Goal: Information Seeking & Learning: Check status

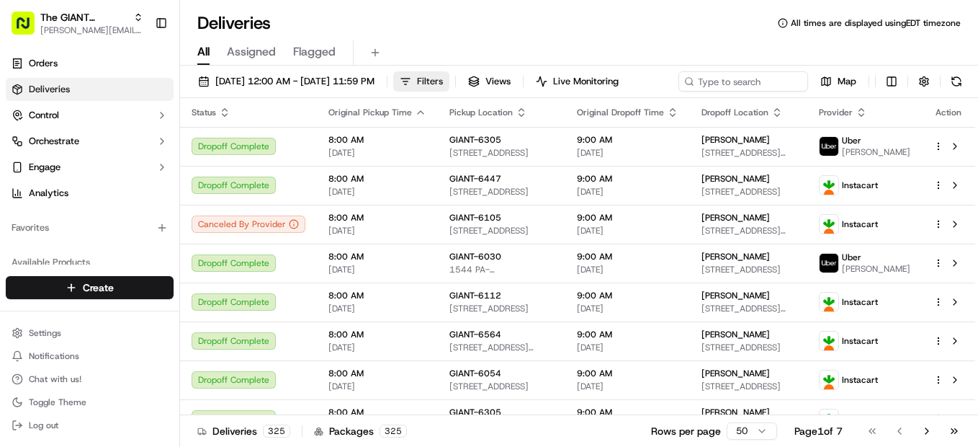
click at [443, 81] on span "Filters" at bounding box center [430, 81] width 26 height 13
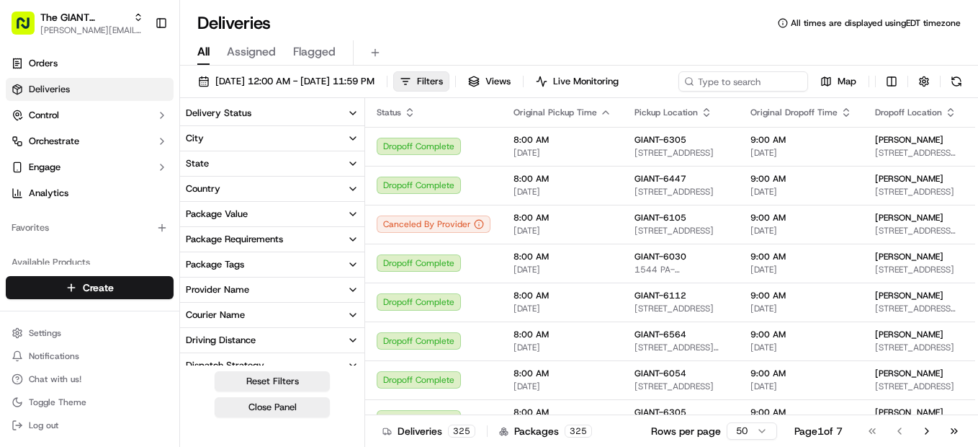
click at [323, 125] on button "Delivery Status" at bounding box center [272, 113] width 184 height 24
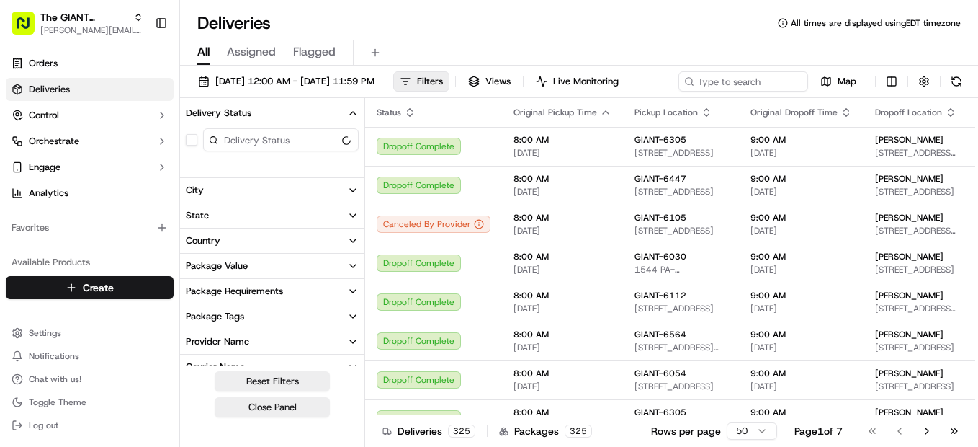
click at [323, 125] on button "Delivery Status" at bounding box center [272, 113] width 184 height 24
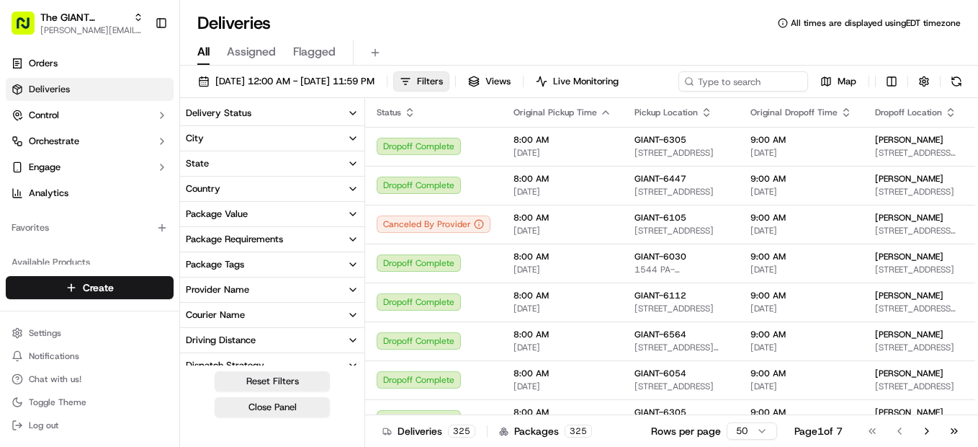
click at [328, 151] on button "City" at bounding box center [272, 138] width 184 height 24
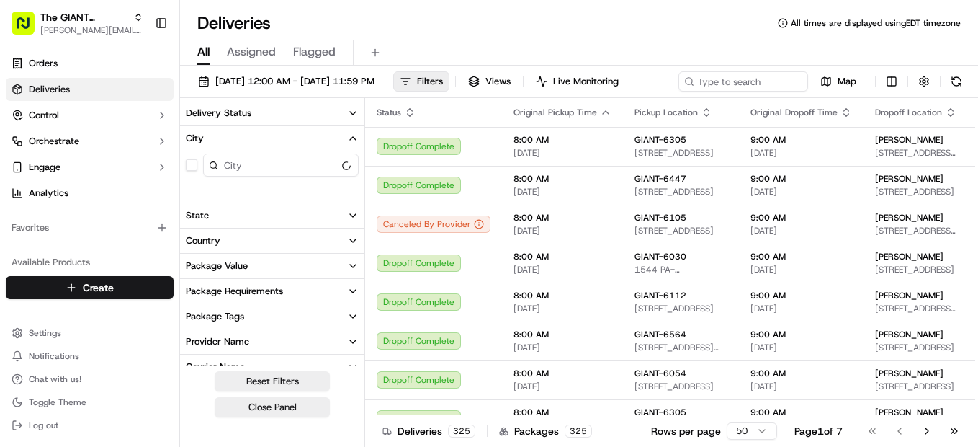
click at [328, 151] on button "City" at bounding box center [272, 138] width 184 height 24
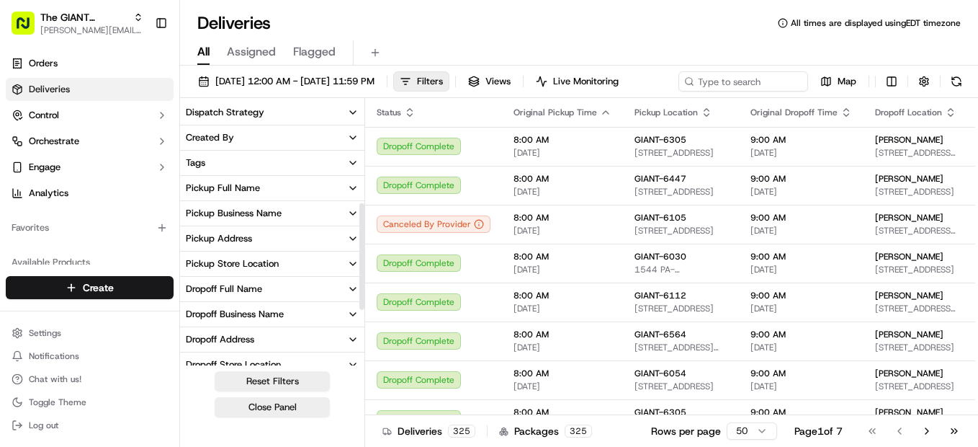
scroll to position [288, 0]
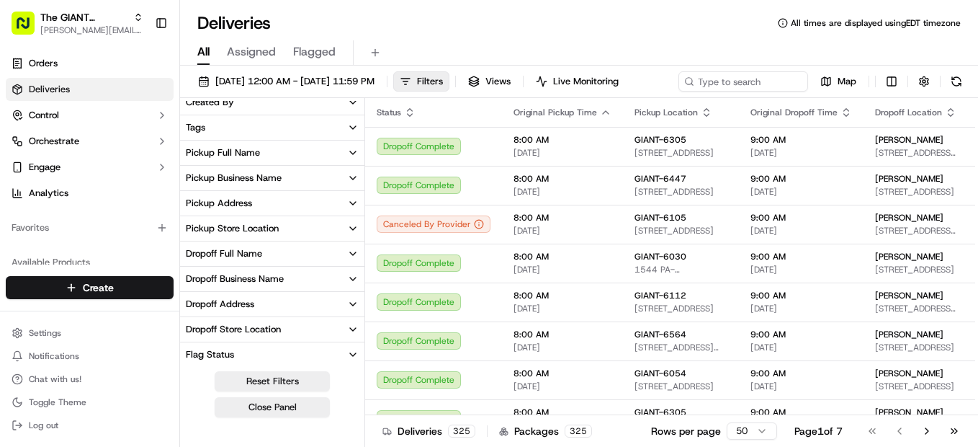
click at [337, 215] on button "Pickup Address" at bounding box center [272, 203] width 184 height 24
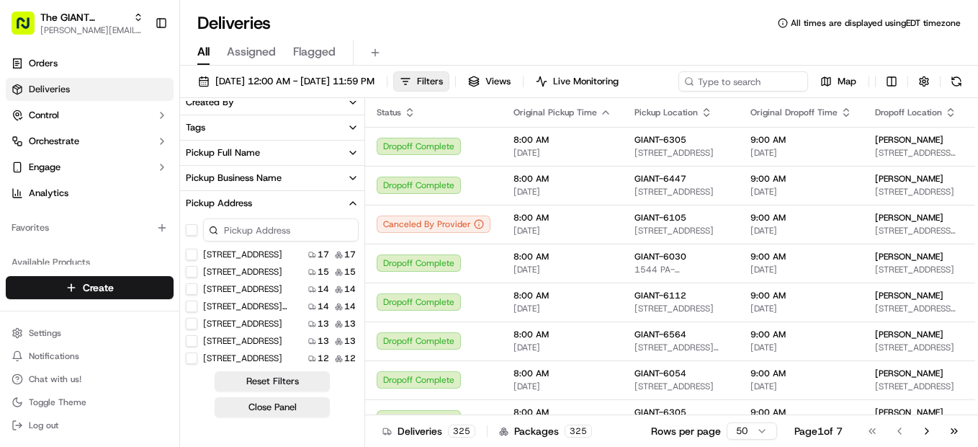
click at [298, 241] on input at bounding box center [281, 229] width 156 height 23
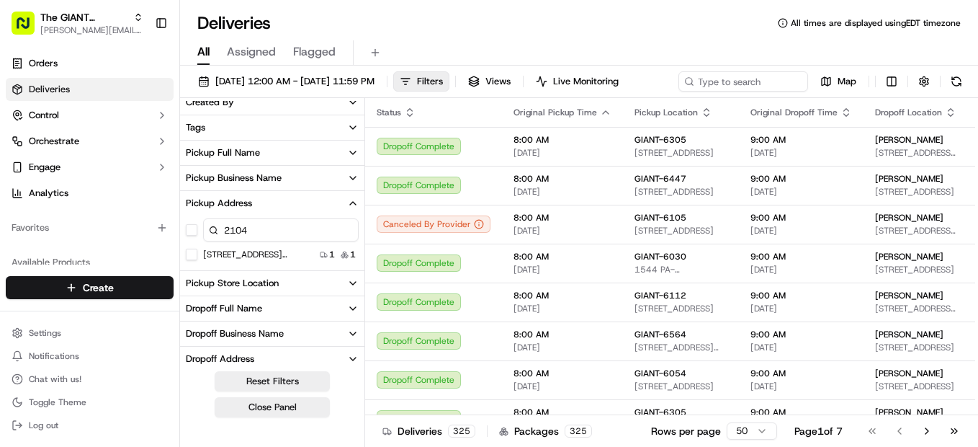
type input "2104"
click at [195, 260] on US "[STREET_ADDRESS][PERSON_NAME]" at bounding box center [192, 255] width 12 height 12
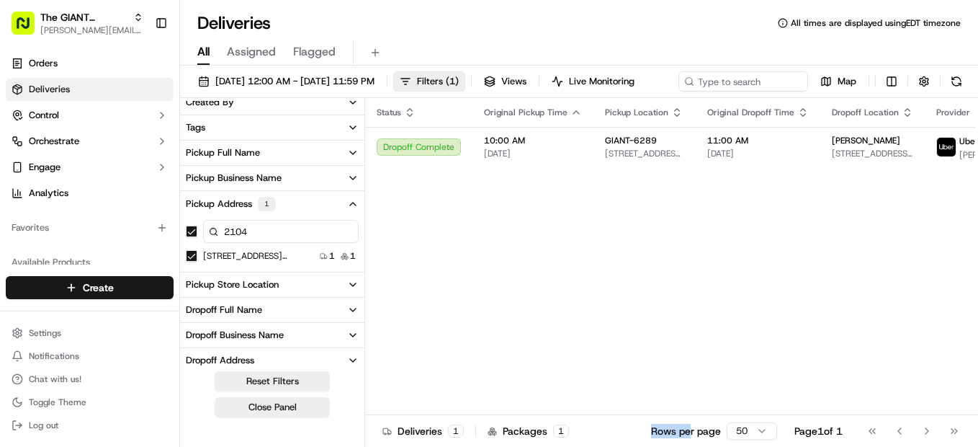
drag, startPoint x: 646, startPoint y: 442, endPoint x: 686, endPoint y: 437, distance: 40.6
click at [686, 437] on div "Deliveries 1 Packages 1 Rows per page 50 Page 1 of 1 Go to first page Go to pre…" at bounding box center [671, 430] width 613 height 32
drag, startPoint x: 686, startPoint y: 437, endPoint x: 633, endPoint y: 379, distance: 79.0
click at [633, 375] on div "Status Original Pickup Time Pickup Location Original Dropoff Time Dropoff Locat…" at bounding box center [729, 256] width 728 height 317
click at [632, 439] on div "Deliveries 1 Packages 1 Rows per page 50 Page 1 of 1 Go to first page Go to pre…" at bounding box center [671, 430] width 613 height 32
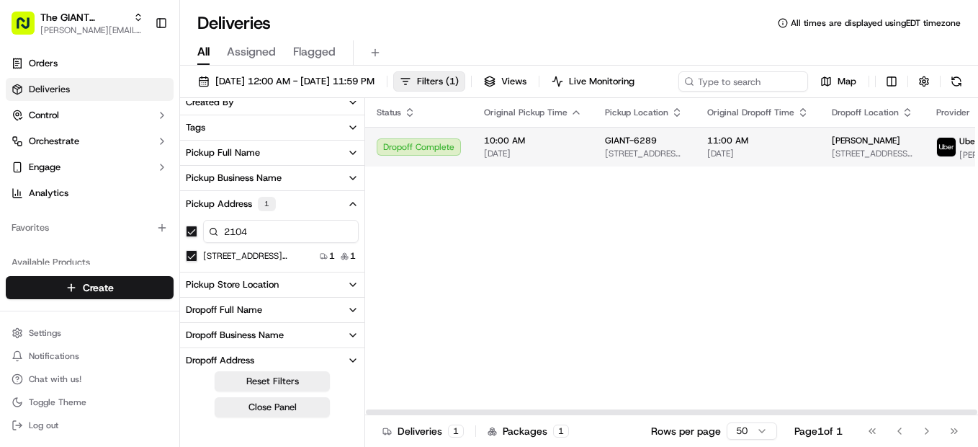
click at [633, 146] on span "GIANT-6289" at bounding box center [631, 141] width 52 height 12
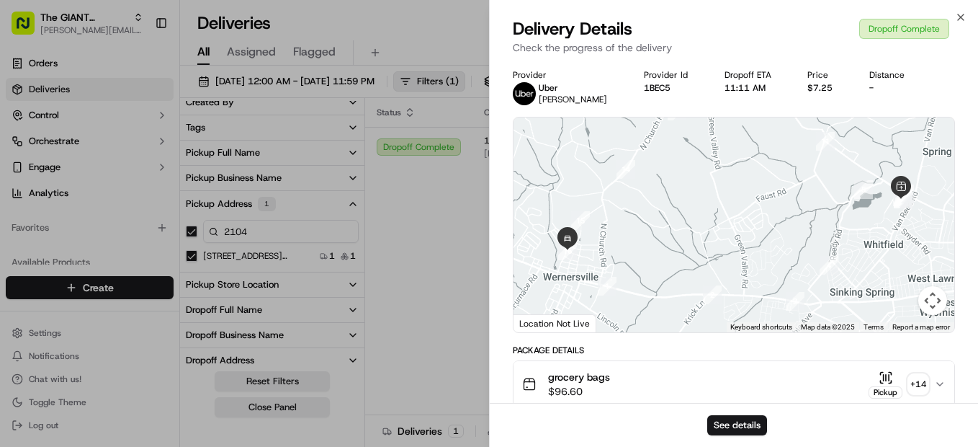
click at [962, 10] on div "Close Delivery Details Dropoff Complete Check the progress of the delivery Prov…" at bounding box center [733, 223] width 489 height 447
click at [960, 16] on icon "button" at bounding box center [961, 18] width 12 height 12
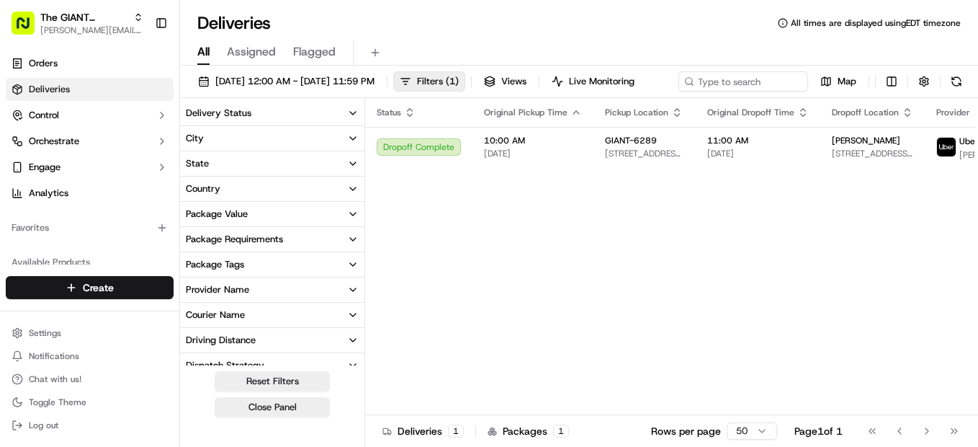
click at [252, 53] on span "Assigned" at bounding box center [251, 51] width 49 height 17
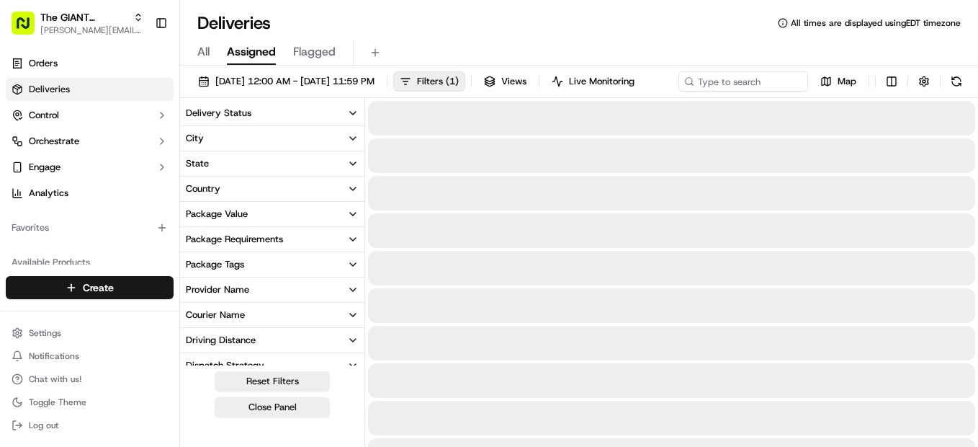
click at [323, 55] on span "Flagged" at bounding box center [314, 51] width 43 height 17
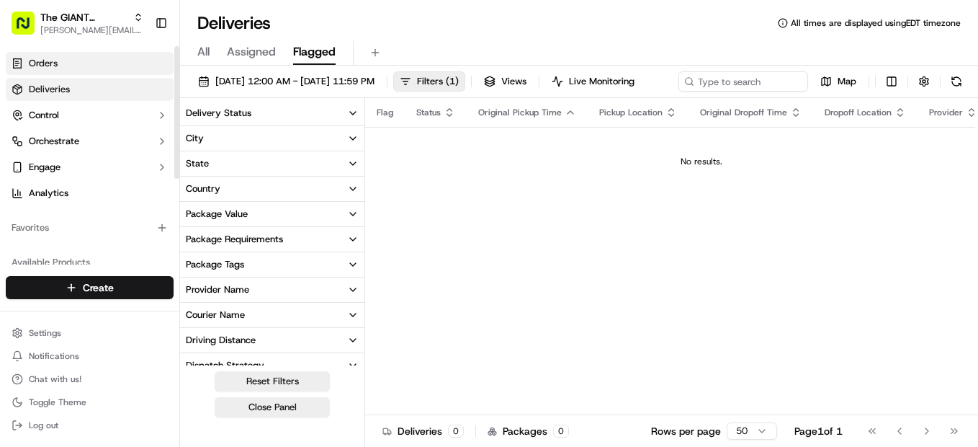
click at [100, 61] on link "Orders" at bounding box center [90, 63] width 168 height 23
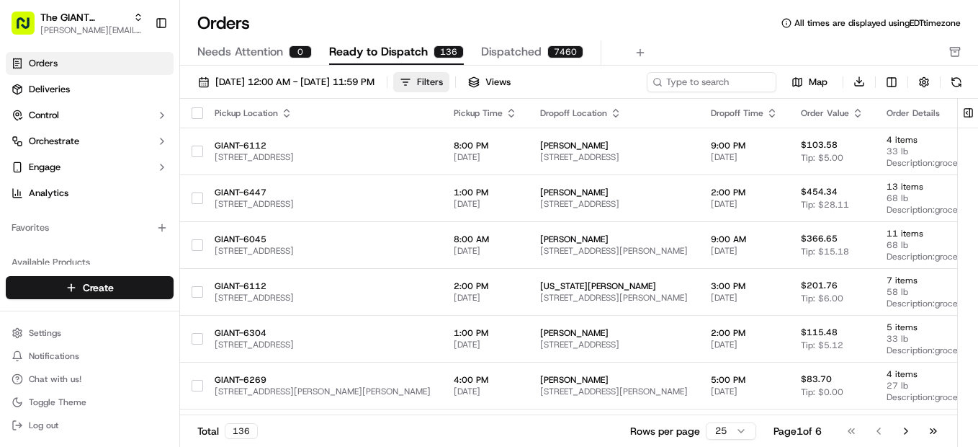
click at [450, 81] on button "Filters" at bounding box center [421, 82] width 56 height 20
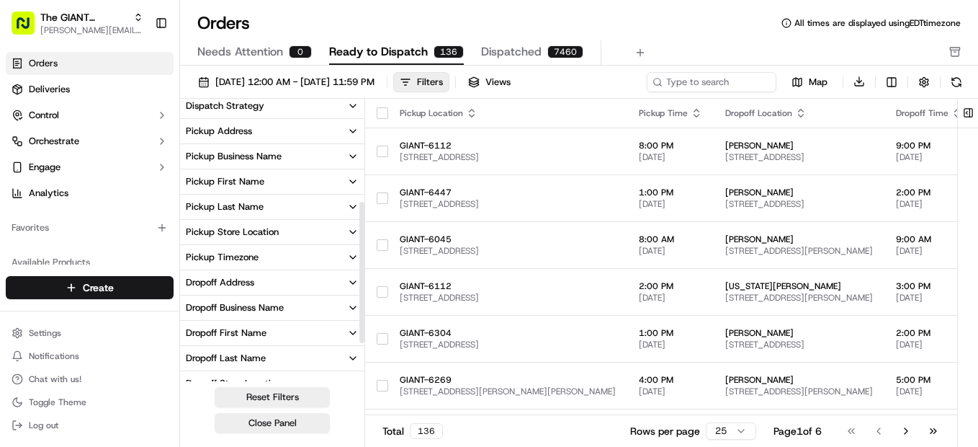
scroll to position [131, 0]
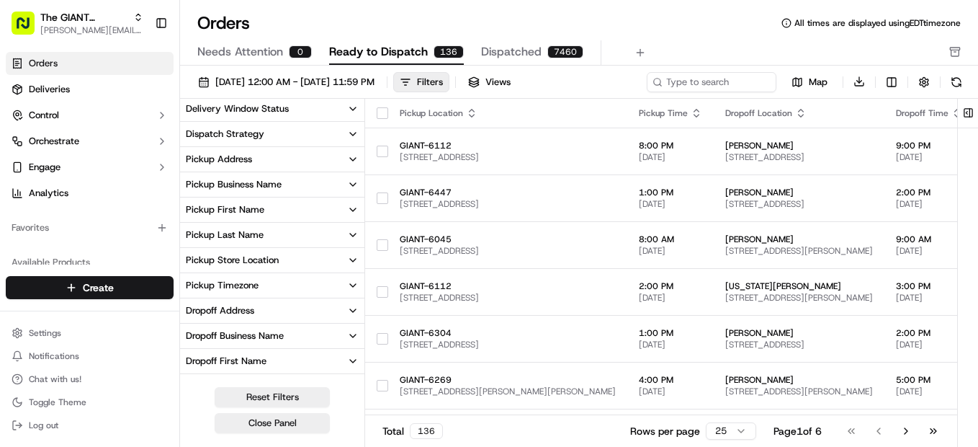
click at [271, 259] on div "Pickup Store Location" at bounding box center [232, 260] width 93 height 13
click at [272, 290] on input at bounding box center [281, 285] width 156 height 20
type input "6"
type input "giant-6289"
click at [257, 158] on button "Pickup Address" at bounding box center [272, 159] width 184 height 24
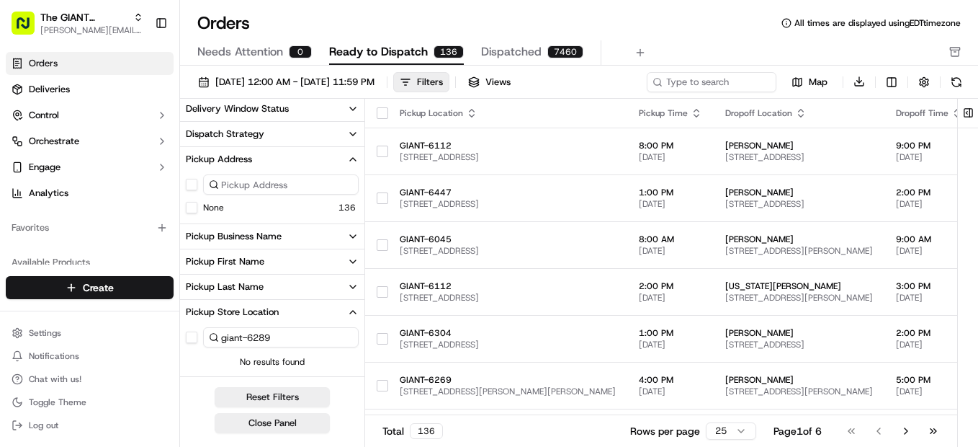
click at [256, 177] on input at bounding box center [281, 184] width 156 height 20
type input "2104"
